Goal: Task Accomplishment & Management: Manage account settings

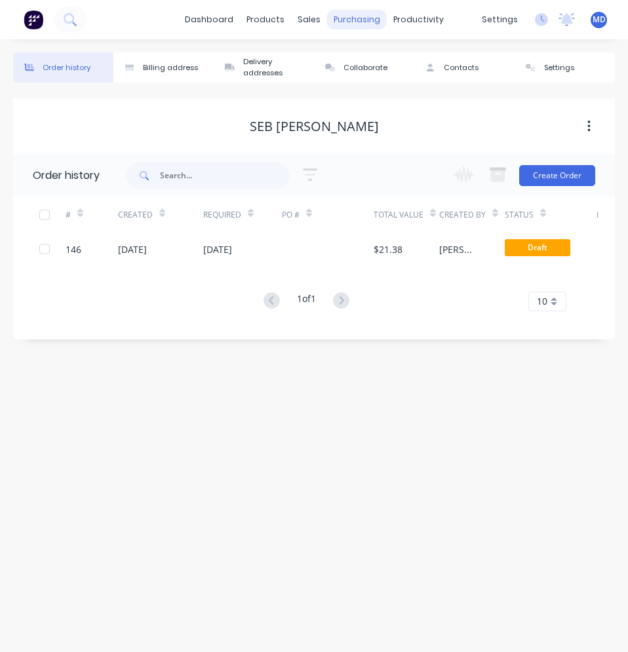
click at [352, 28] on div "purchasing" at bounding box center [357, 20] width 60 height 20
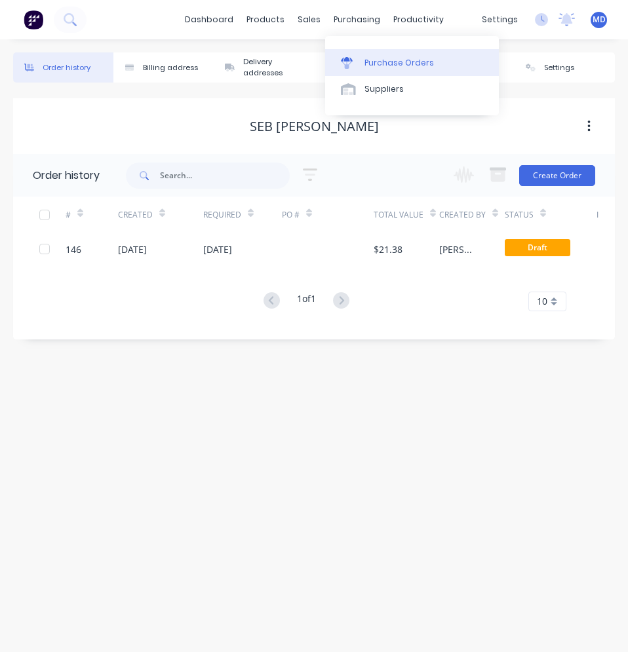
click at [367, 69] on link "Purchase Orders" at bounding box center [412, 62] width 174 height 26
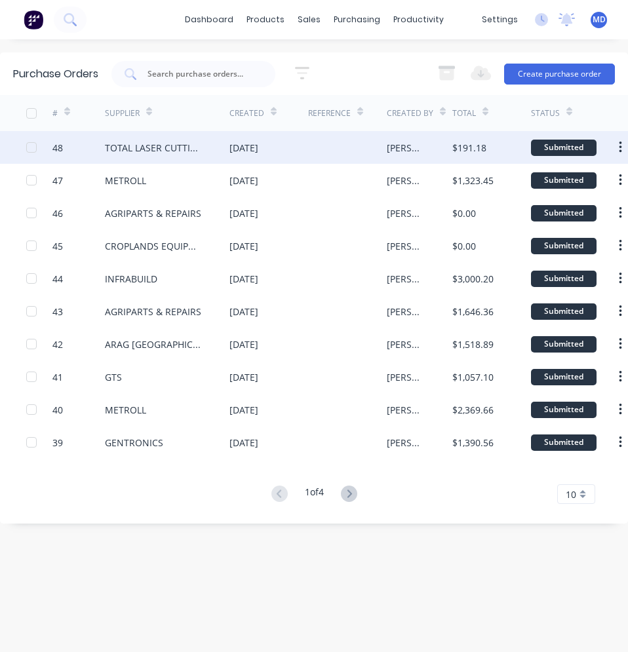
click at [195, 149] on div "TOTAL LASER CUTTING SERVICES" at bounding box center [154, 148] width 98 height 14
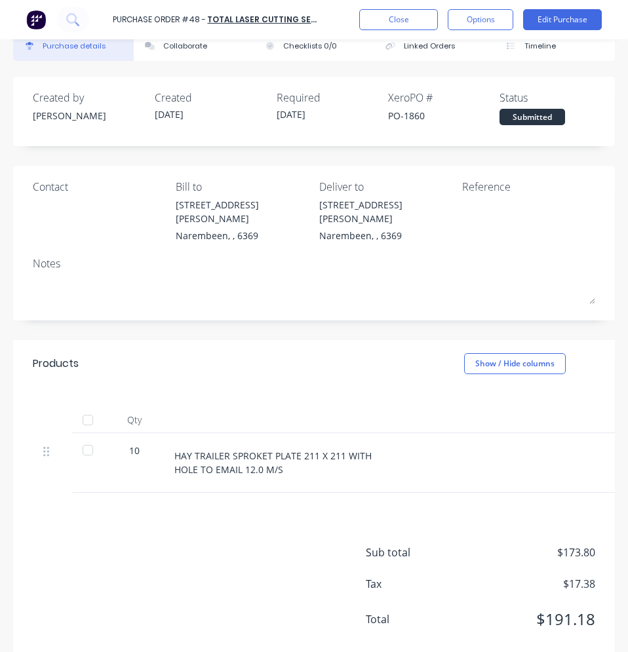
scroll to position [48, 0]
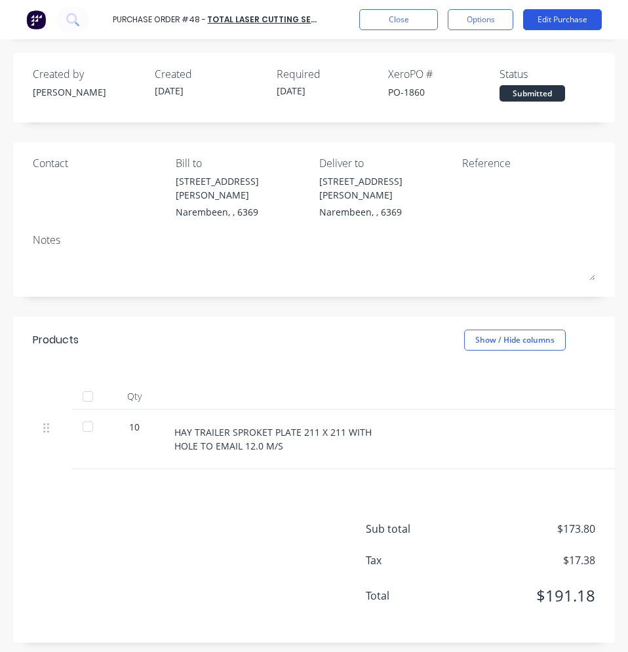
click at [547, 20] on button "Edit Purchase" at bounding box center [562, 19] width 79 height 21
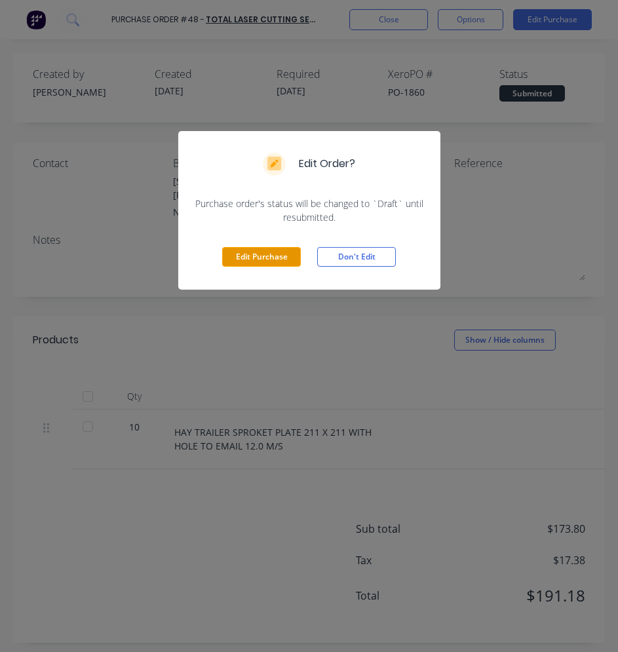
click at [278, 253] on button "Edit Purchase" at bounding box center [261, 257] width 79 height 20
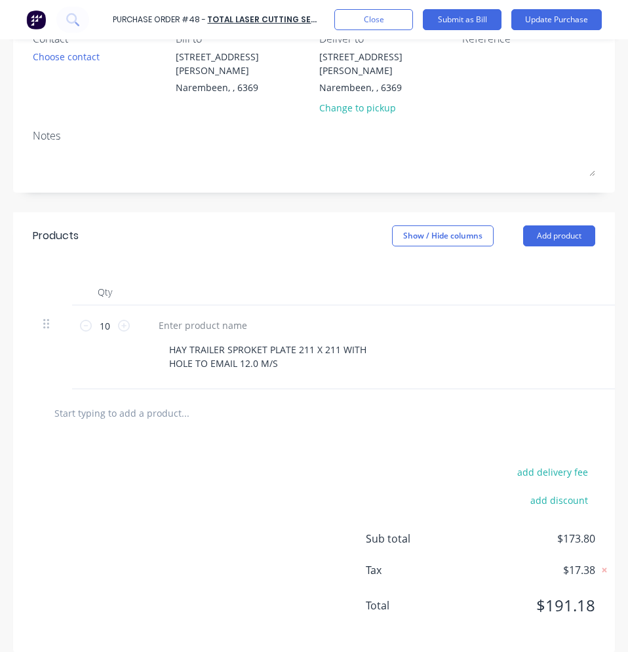
scroll to position [183, 0]
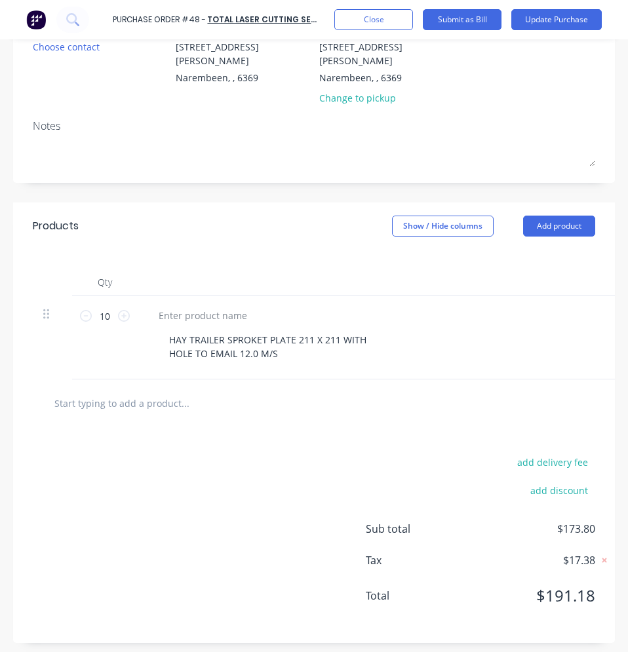
click at [161, 410] on input "text" at bounding box center [152, 403] width 197 height 26
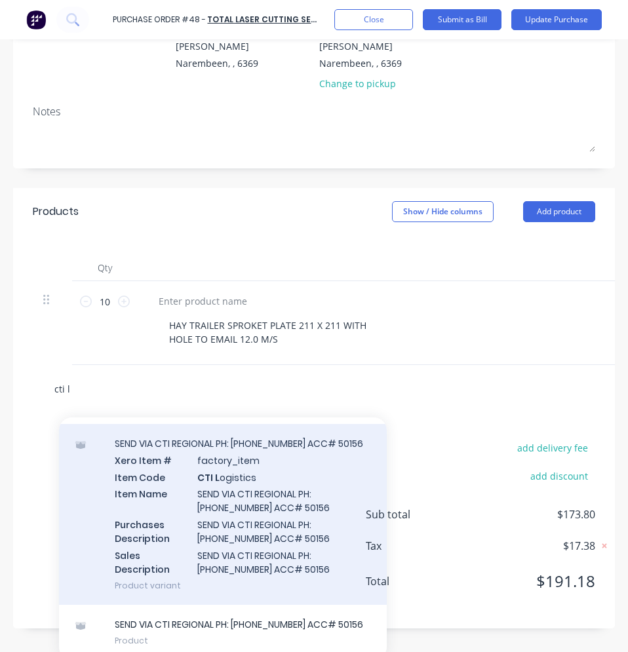
scroll to position [201, 0]
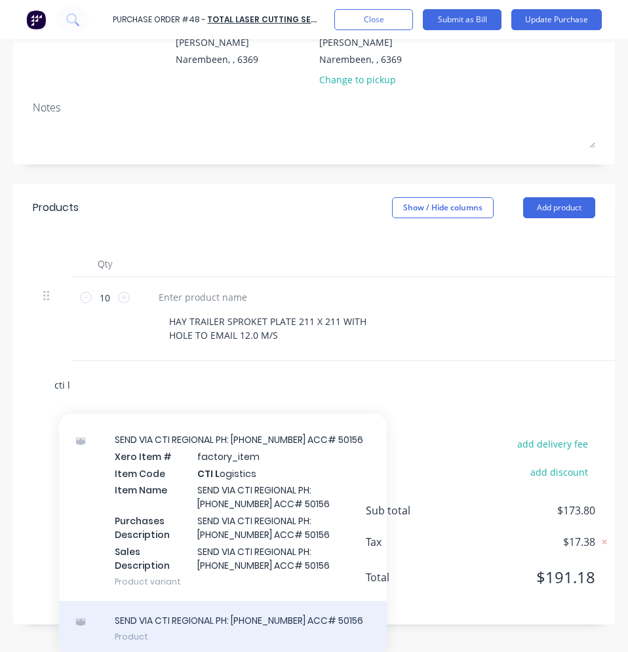
type input "cti l"
click at [151, 615] on div "SEND VIA CTI REGIONAL PH: [PHONE_NUMBER] ACC# 50156 Product" at bounding box center [223, 628] width 328 height 55
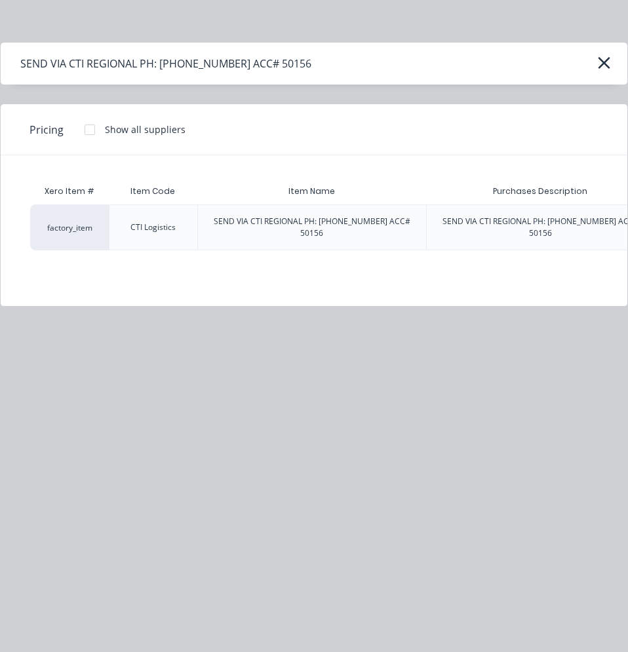
scroll to position [183, 0]
drag, startPoint x: 216, startPoint y: 218, endPoint x: 409, endPoint y: 217, distance: 192.7
click at [409, 217] on div "SEND VIA CTI REGIONAL PH: [PHONE_NUMBER] ACC# 50156" at bounding box center [312, 227] width 228 height 45
drag, startPoint x: 409, startPoint y: 217, endPoint x: 393, endPoint y: 218, distance: 15.8
copy div "SEND VIA CTI REGIONAL PH: [PHONE_NUMBER] ACC# 50156"
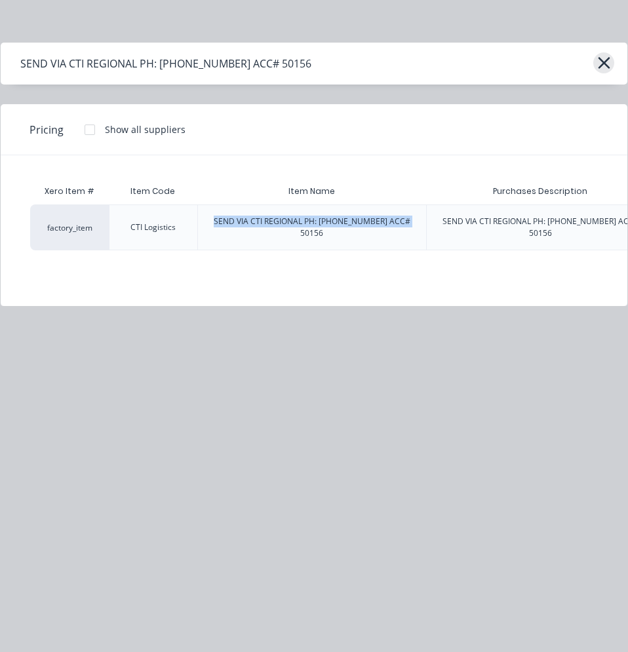
click at [607, 62] on icon "button" at bounding box center [604, 63] width 14 height 18
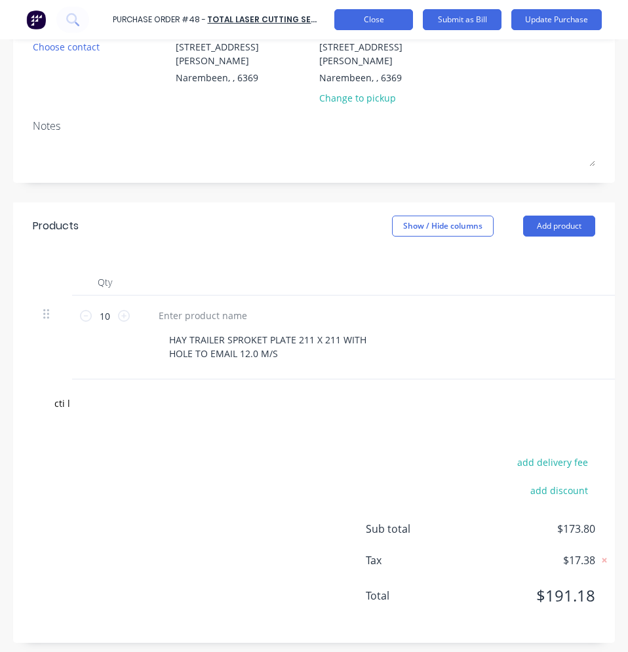
click at [382, 24] on button "Close" at bounding box center [373, 19] width 79 height 21
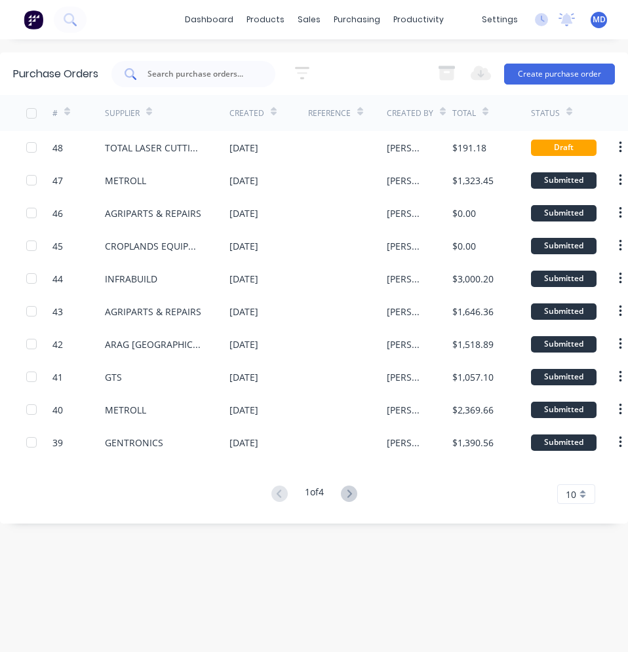
click at [213, 77] on input "text" at bounding box center [200, 74] width 109 height 13
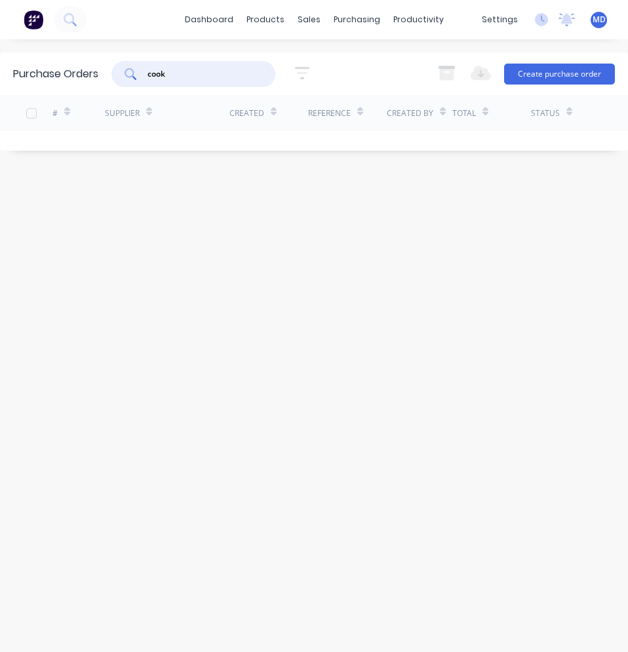
type input "cook"
drag, startPoint x: 37, startPoint y: 208, endPoint x: 5, endPoint y: 157, distance: 61.3
click at [37, 208] on div "Purchase Orders cook 5 Statuses 5 Statuses Export to Excel (XLSX) Create purcha…" at bounding box center [314, 345] width 628 height 587
